Goal: Communication & Community: Ask a question

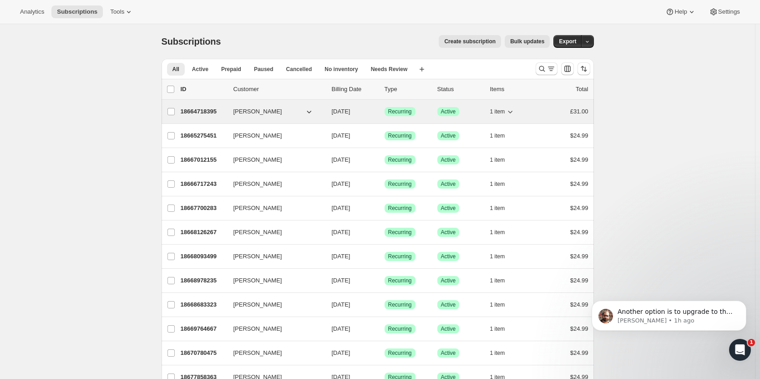
click at [205, 111] on p "18664718395" at bounding box center [204, 111] width 46 height 9
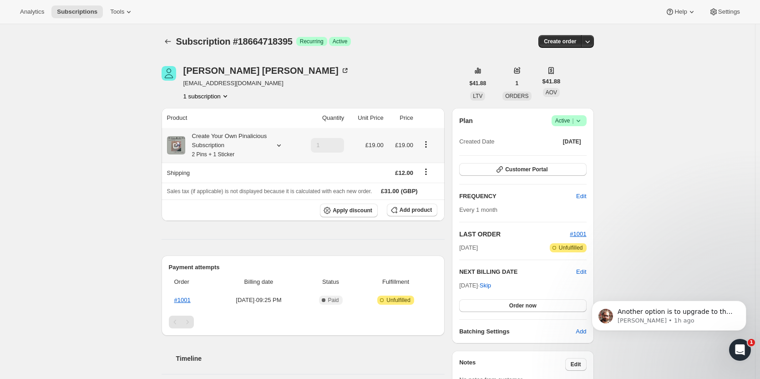
click at [427, 144] on icon "Product actions" at bounding box center [426, 144] width 9 height 9
click at [428, 166] on span "Edit box" at bounding box center [428, 161] width 21 height 9
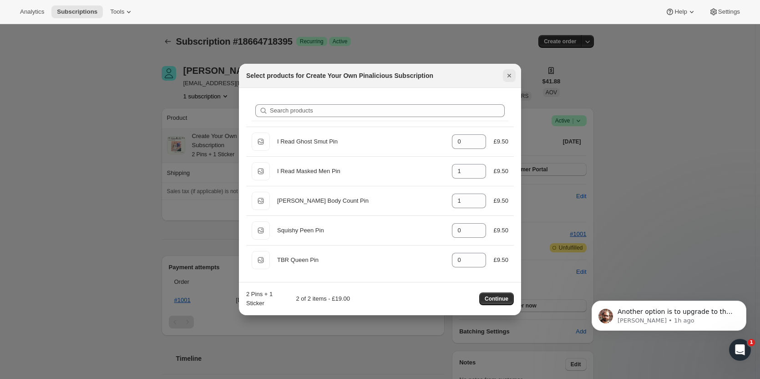
click at [507, 78] on icon "Close" at bounding box center [509, 75] width 9 height 9
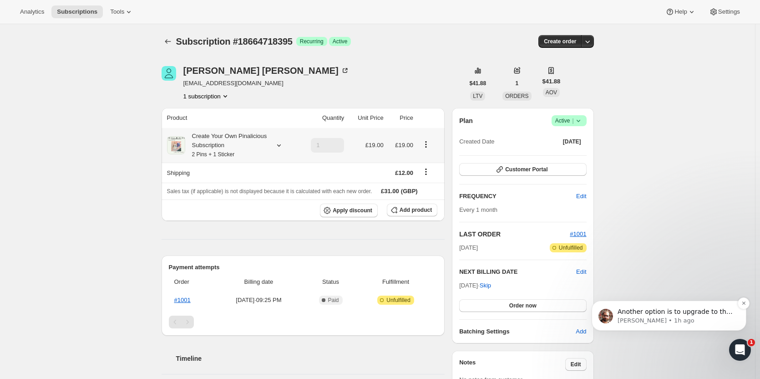
click at [665, 317] on p "[PERSON_NAME] • 1h ago" at bounding box center [676, 320] width 117 height 8
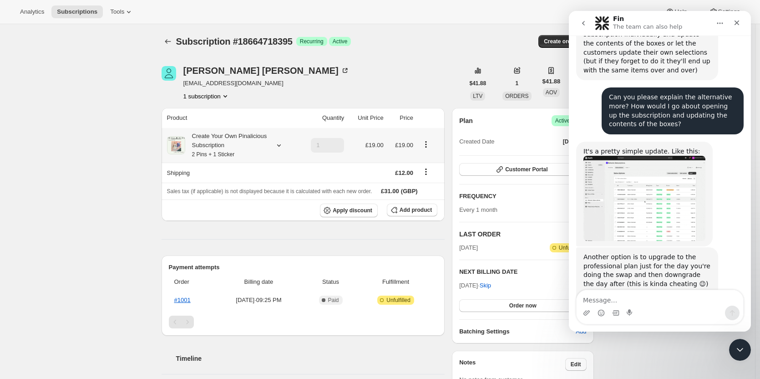
scroll to position [747, 0]
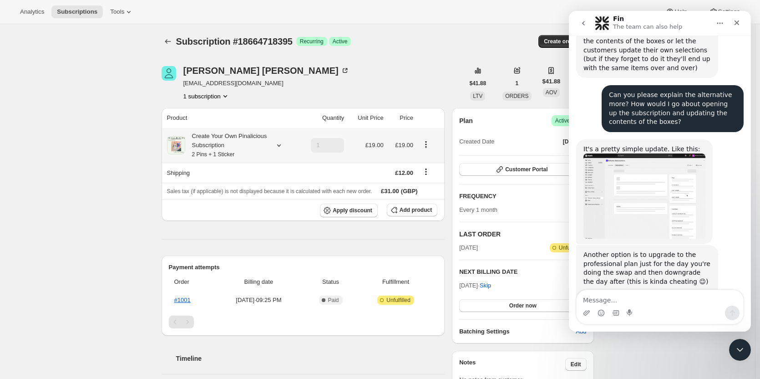
click at [645, 298] on textarea "Message…" at bounding box center [660, 297] width 167 height 15
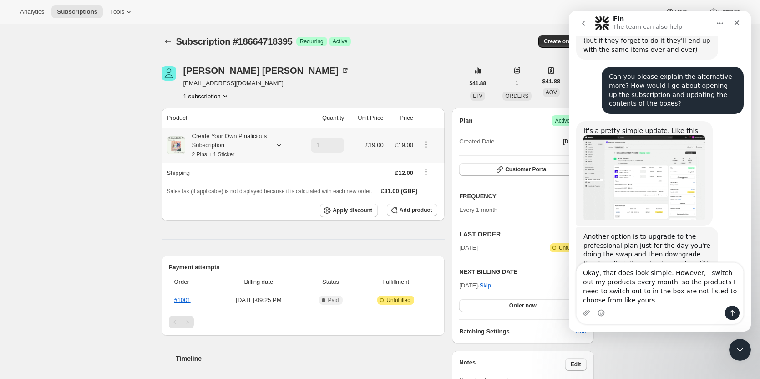
scroll to position [774, 0]
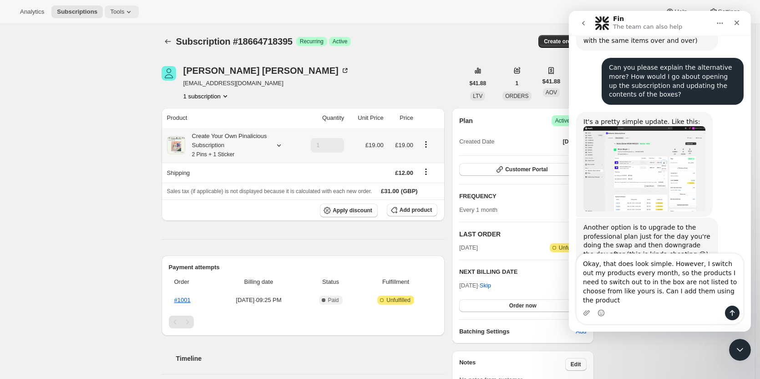
type textarea "Okay, that does look simple. However, I switch out my products every month, so …"
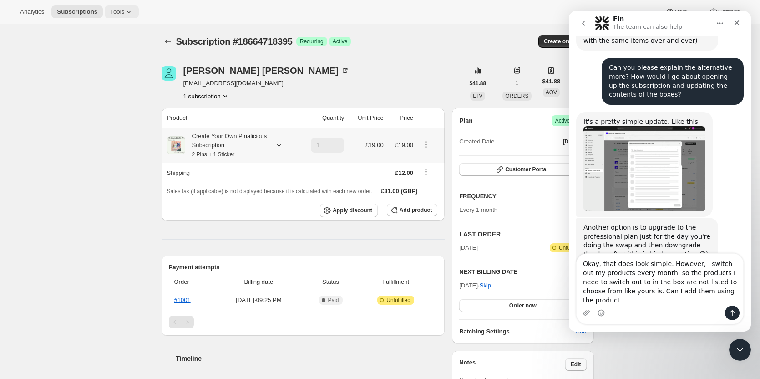
click at [124, 16] on icon at bounding box center [128, 11] width 9 height 9
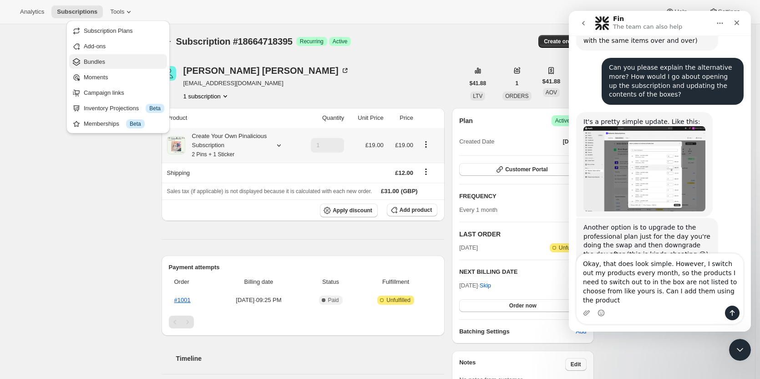
click at [101, 62] on span "Bundles" at bounding box center [94, 61] width 21 height 7
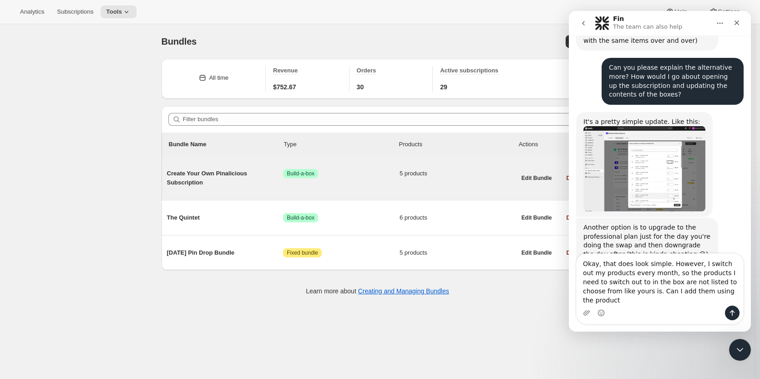
click at [252, 174] on span "Create Your Own Pinalicious Subscription" at bounding box center [225, 178] width 117 height 18
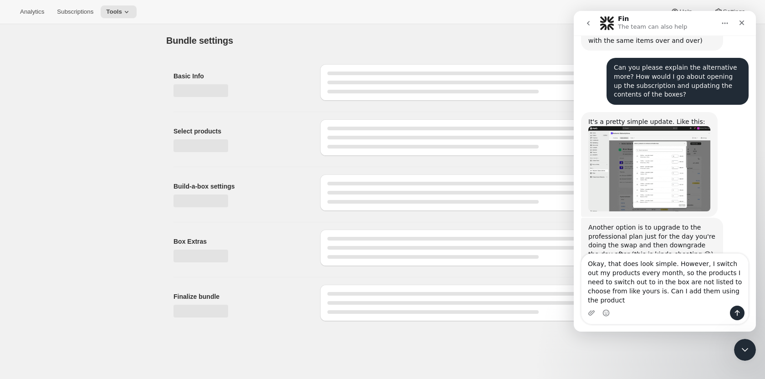
type input "Create Your Own Pinalicious Subscription"
radio input "true"
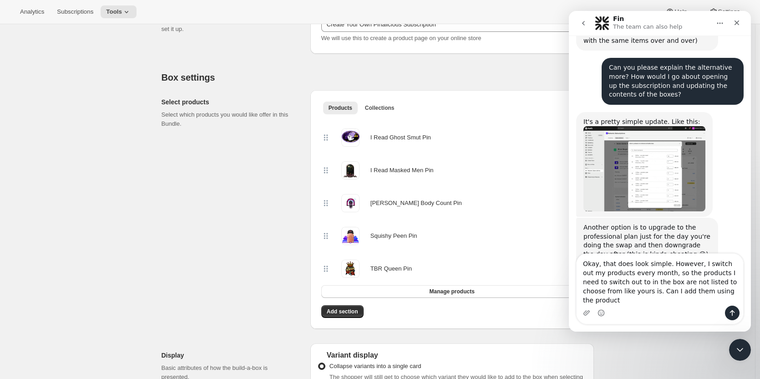
scroll to position [145, 0]
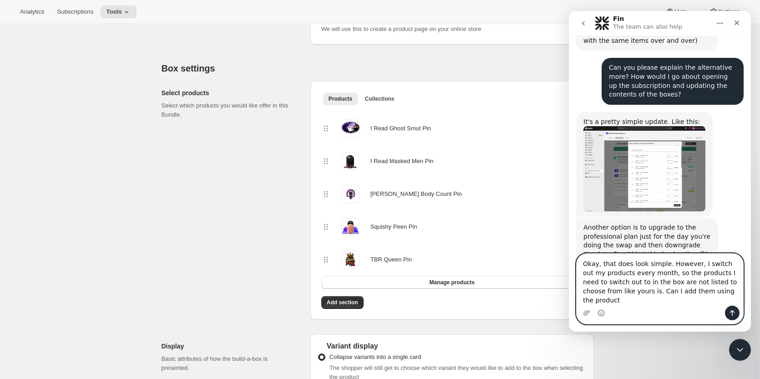
click at [707, 300] on textarea "Okay, that does look simple. However, I switch out my products every month, so …" at bounding box center [660, 280] width 167 height 52
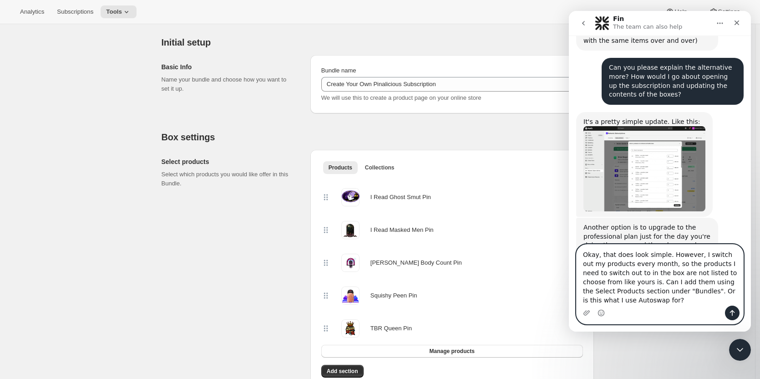
scroll to position [76, 0]
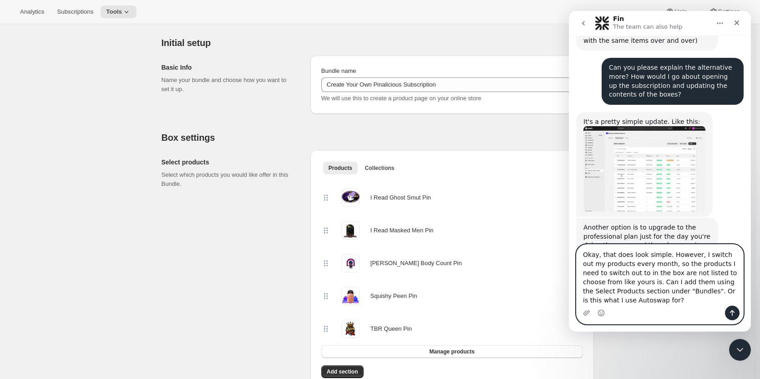
click at [604, 280] on textarea "Okay, that does look simple. However, I switch out my products every month, so …" at bounding box center [660, 274] width 167 height 61
type textarea "Okay, that does look simple. However, I switch out my products every month, so …"
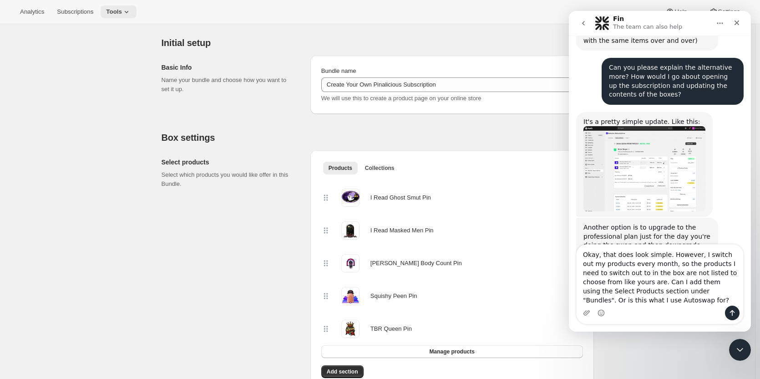
click at [122, 16] on icon at bounding box center [126, 11] width 9 height 9
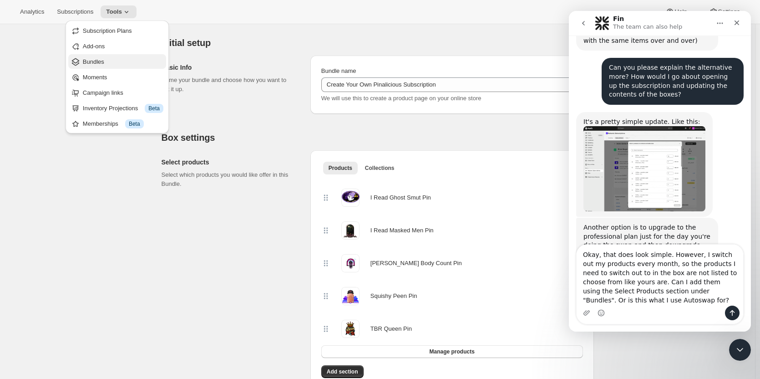
click at [101, 62] on span "Bundles" at bounding box center [93, 61] width 21 height 7
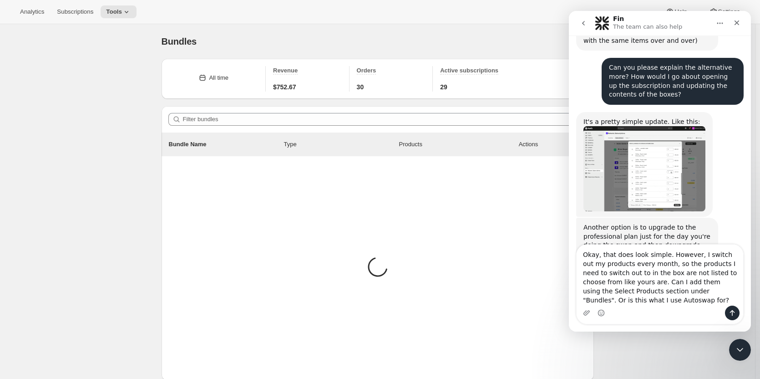
scroll to position [792, 0]
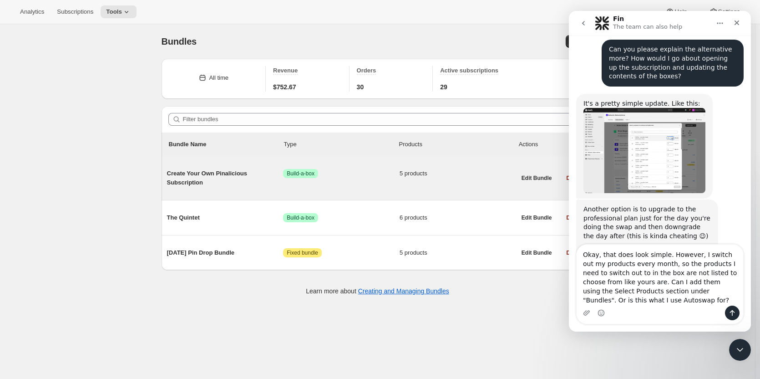
click at [198, 175] on span "Create Your Own Pinalicious Subscription" at bounding box center [225, 178] width 117 height 18
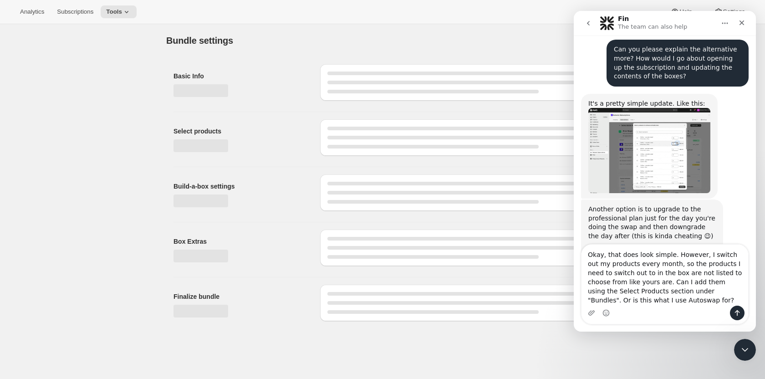
type input "Create Your Own Pinalicious Subscription"
radio input "true"
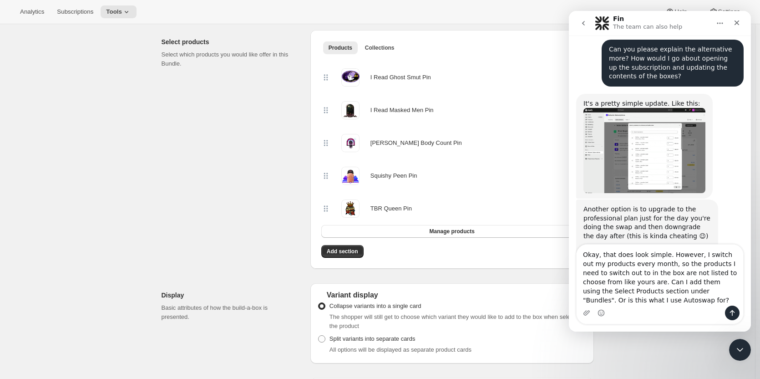
scroll to position [196, 0]
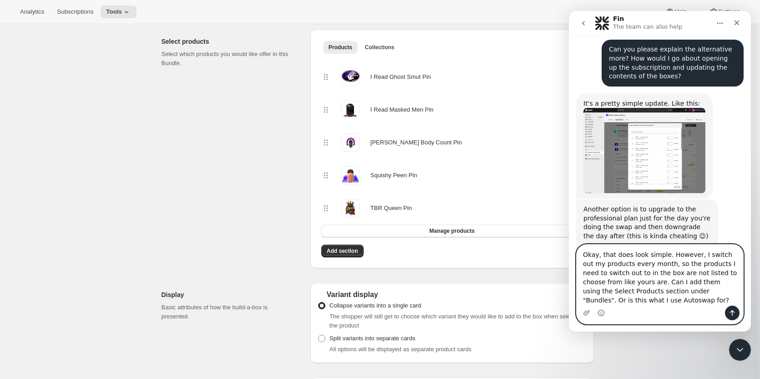
click at [637, 303] on textarea "Okay, that does look simple. However, I switch out my products every month, so …" at bounding box center [660, 274] width 167 height 61
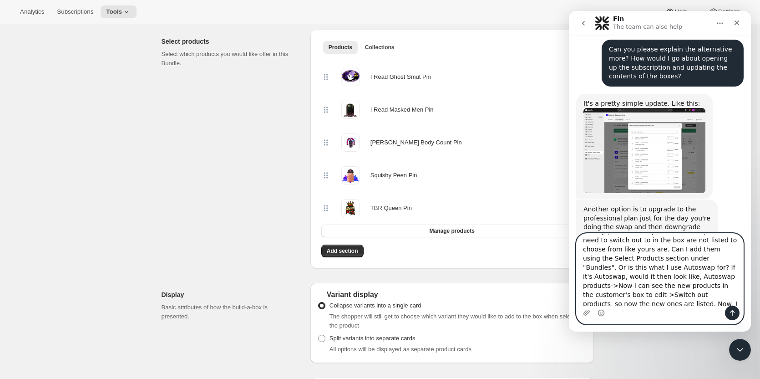
scroll to position [22, 0]
click at [594, 293] on textarea "Okay, that does look simple. However, I switch out my products every month, so …" at bounding box center [660, 270] width 167 height 72
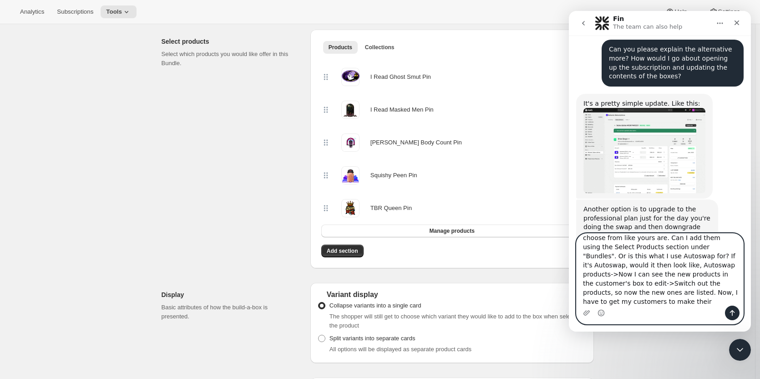
scroll to position [35, 0]
click at [594, 290] on textarea "Okay, that does look simple. However, I switch out my products every month, so …" at bounding box center [660, 270] width 167 height 72
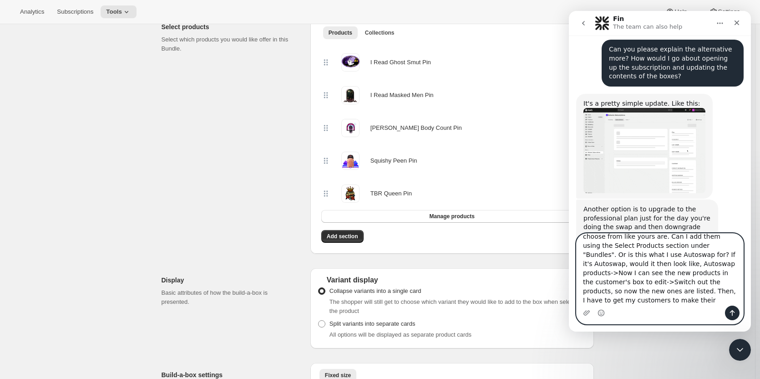
scroll to position [211, 0]
click at [710, 300] on textarea "Okay, that does look simple. However, I switch out my products every month, so …" at bounding box center [660, 270] width 167 height 72
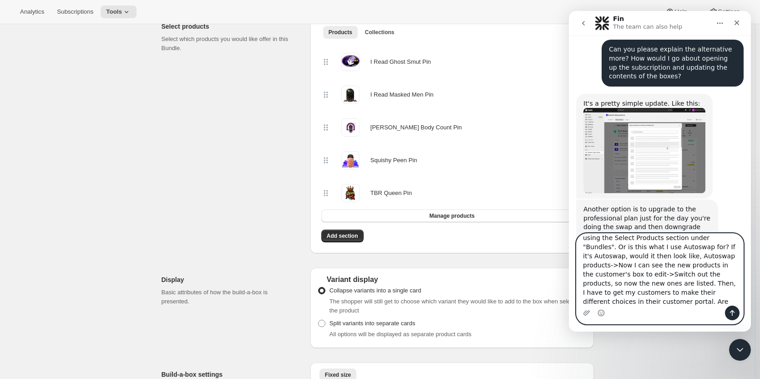
scroll to position [803, 0]
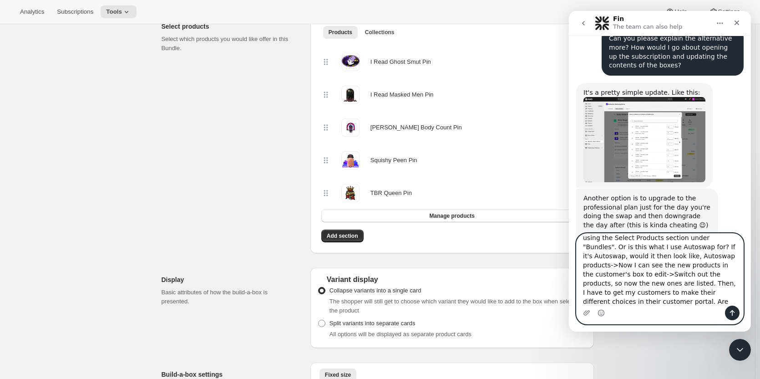
type textarea "Okay, that does look simple. However, I switch out my products every month, so …"
click at [730, 315] on icon "Send a message…" at bounding box center [732, 312] width 7 height 7
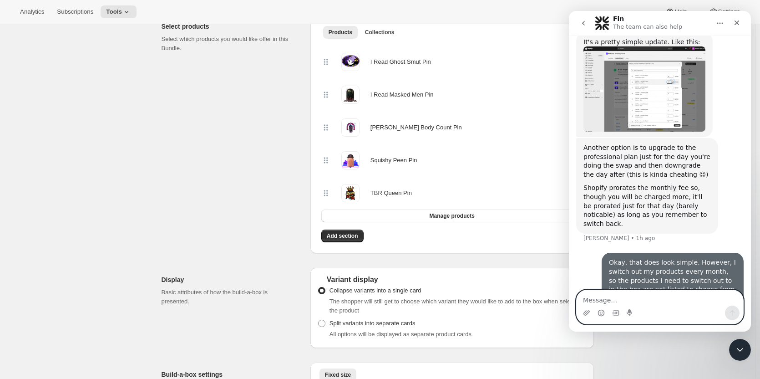
scroll to position [890, 0]
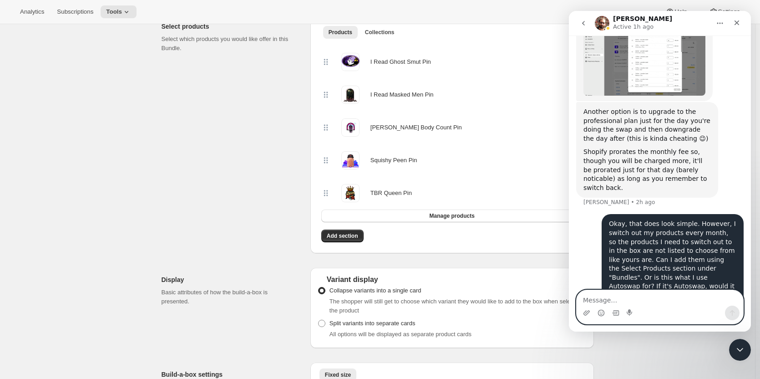
click at [680, 294] on textarea "Message…" at bounding box center [660, 297] width 167 height 15
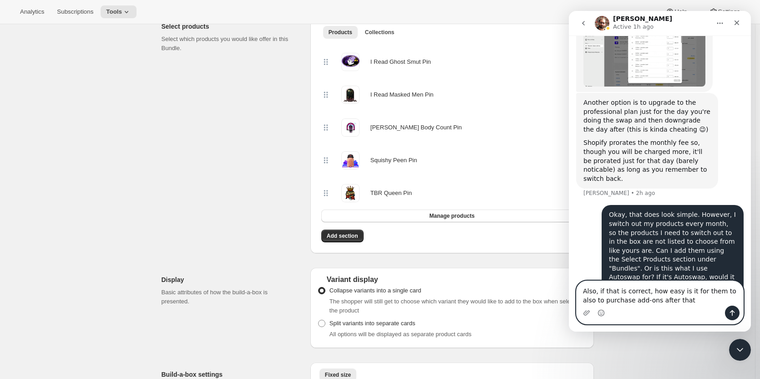
type textarea "Also, if that is correct, how easy is it for them to also to purchase add-ons a…"
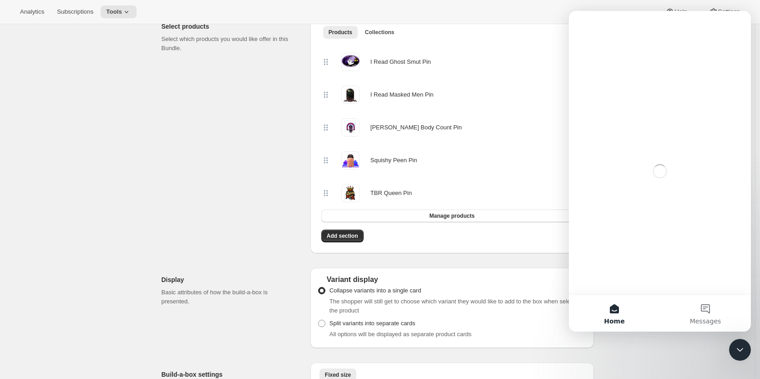
scroll to position [0, 0]
